Goal: Information Seeking & Learning: Learn about a topic

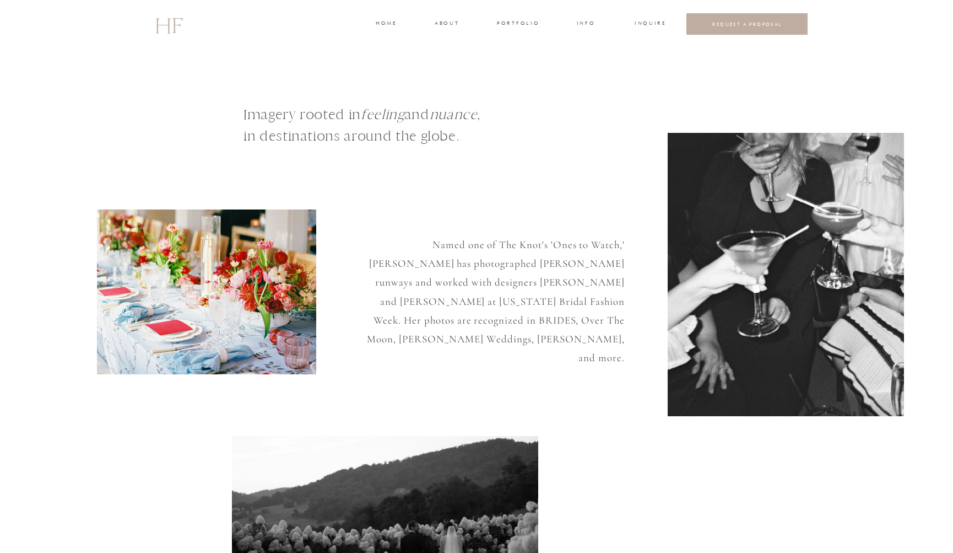
click at [445, 21] on h3 "about" at bounding box center [446, 24] width 23 height 10
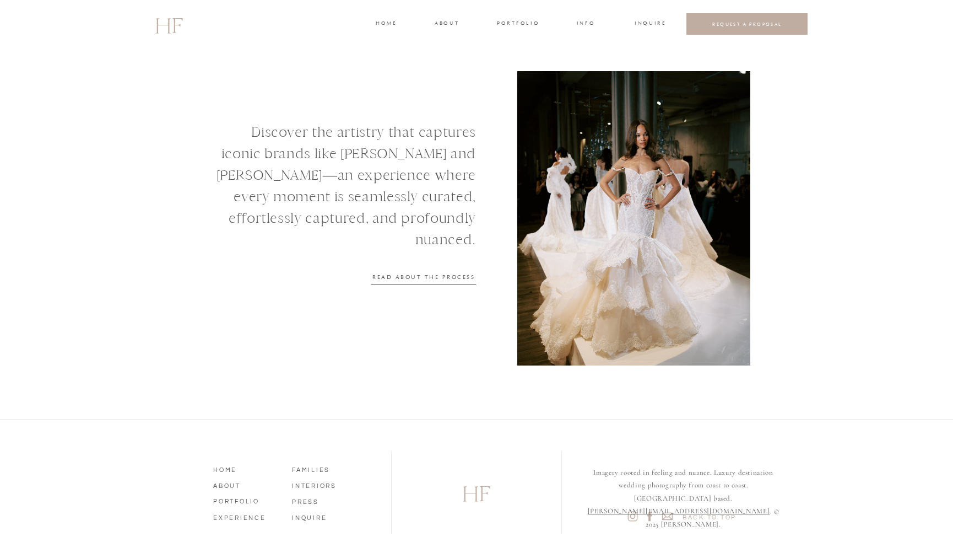
scroll to position [1337, 0]
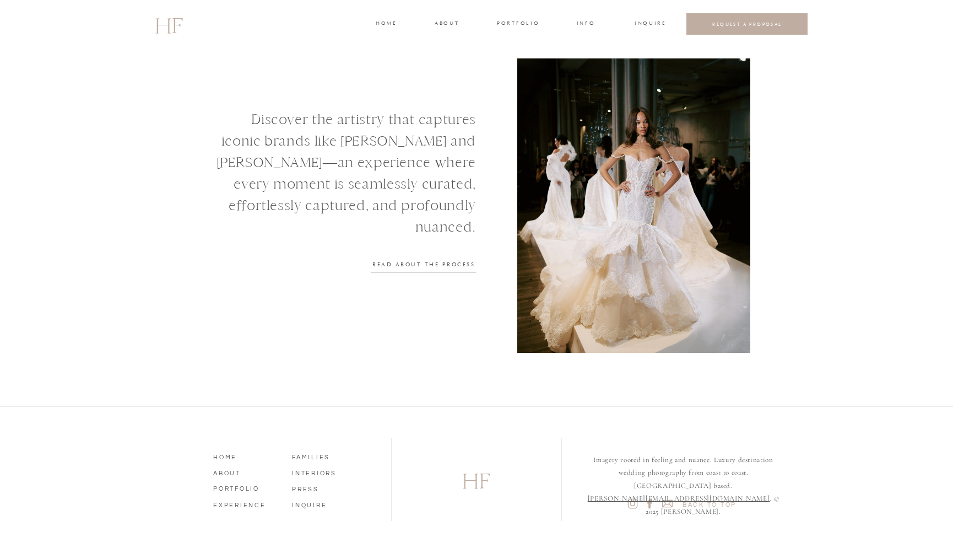
click at [583, 20] on h3 "INFO" at bounding box center [586, 24] width 20 height 10
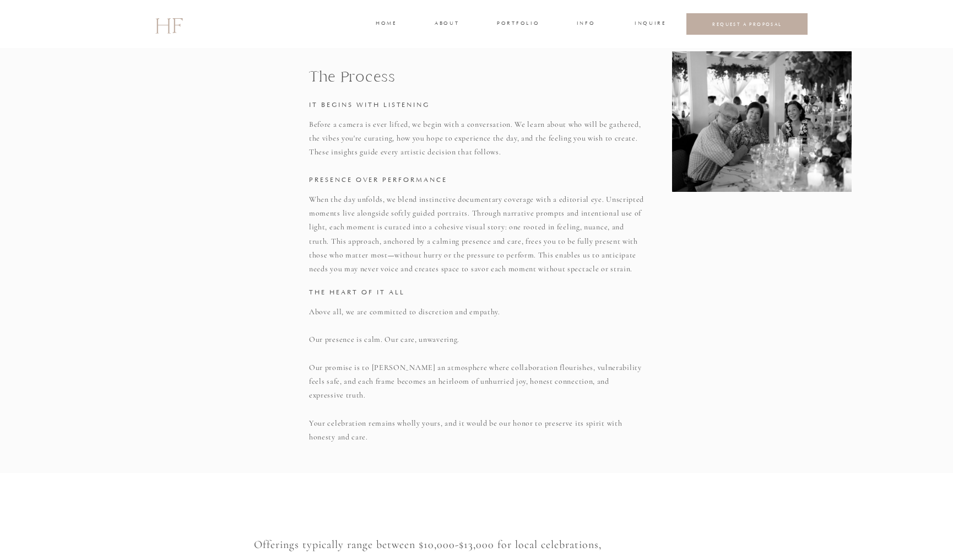
scroll to position [453, 0]
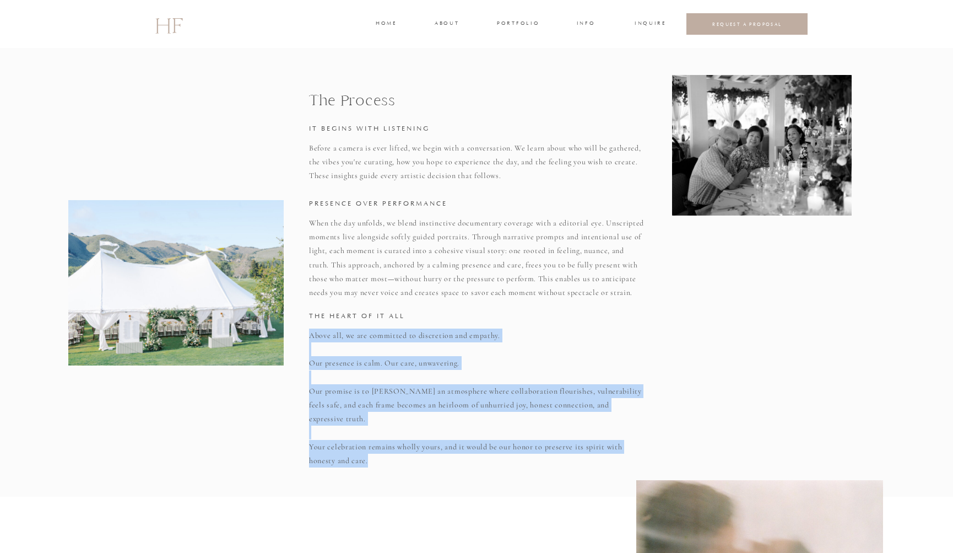
drag, startPoint x: 310, startPoint y: 334, endPoint x: 385, endPoint y: 451, distance: 139.0
click at [385, 451] on p "Above all, we are committed to discretion and empathy. Our presence is calm. Ou…" at bounding box center [477, 390] width 336 height 125
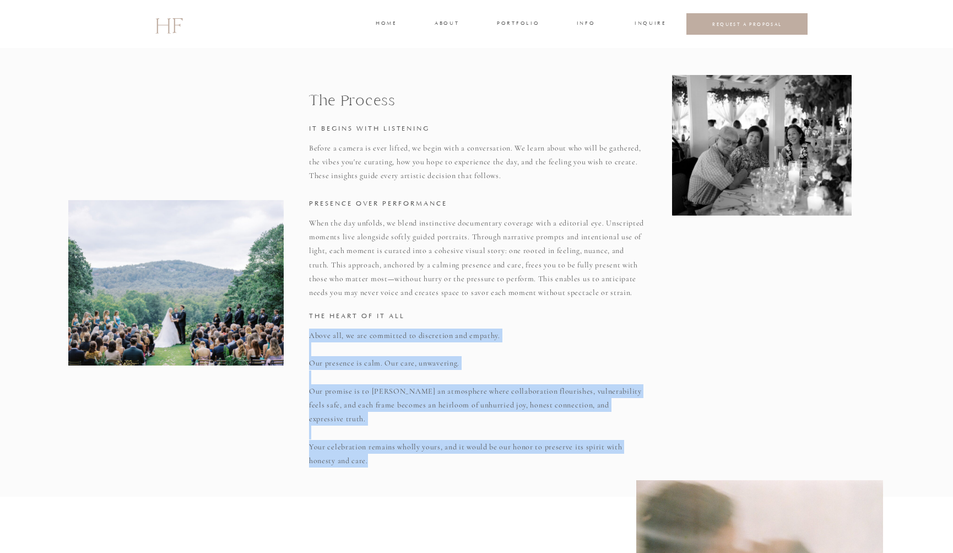
copy p "Above all, we are committed to discretion and empathy. Our presence is calm. Ou…"
